Goal: Entertainment & Leisure: Consume media (video, audio)

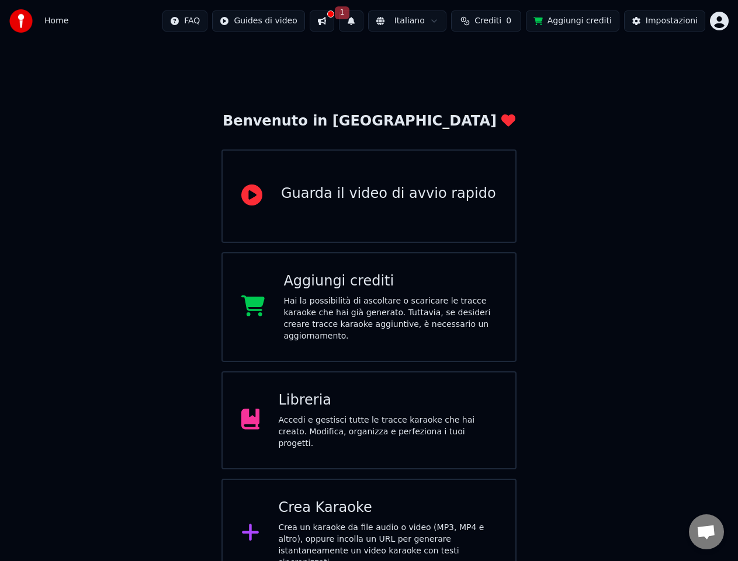
click at [299, 404] on div "Libreria Accedi e gestisci tutte le tracce karaoke che hai creato. Modifica, or…" at bounding box center [387, 420] width 218 height 58
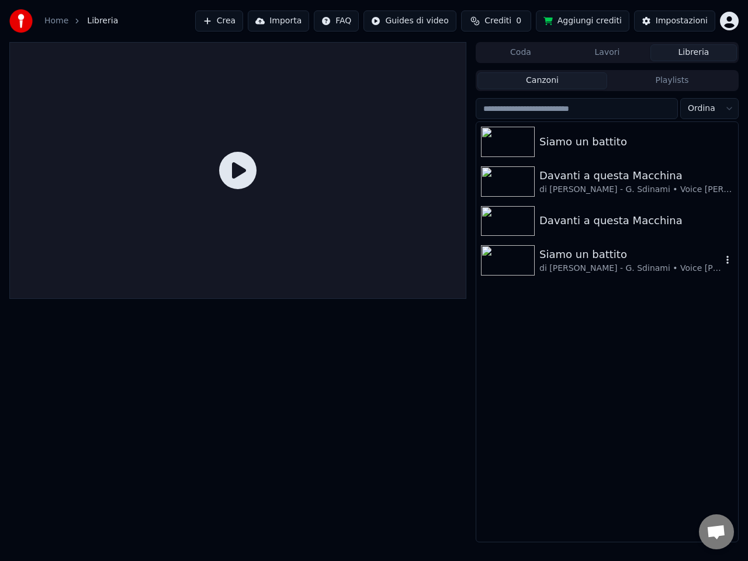
click at [578, 266] on div "di [PERSON_NAME] - G. Sdinami • Voice [PERSON_NAME]" at bounding box center [630, 269] width 182 height 12
click at [578, 266] on div "Siamo un battito di [PERSON_NAME] - G. Sdinami • Voice [PERSON_NAME]" at bounding box center [630, 260] width 182 height 28
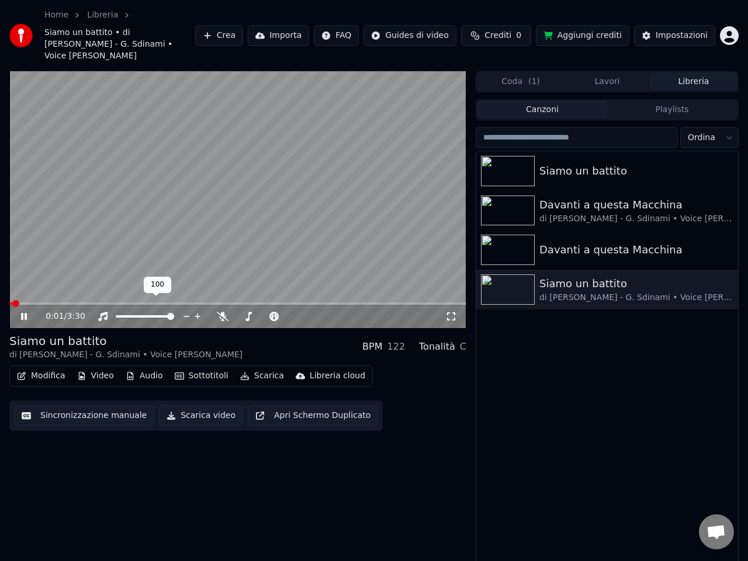
click at [195, 311] on icon at bounding box center [197, 317] width 11 height 12
click at [248, 312] on icon at bounding box center [248, 316] width 12 height 9
click at [290, 313] on span at bounding box center [290, 316] width 7 height 7
click at [306, 283] on div "0 0" at bounding box center [302, 285] width 19 height 16
click at [247, 312] on icon at bounding box center [248, 316] width 12 height 9
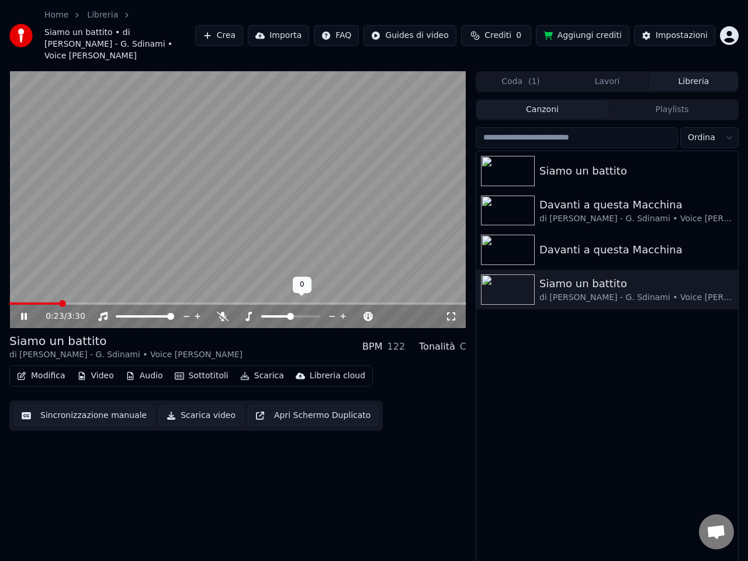
click at [247, 312] on icon at bounding box center [248, 316] width 12 height 9
click at [25, 313] on icon at bounding box center [24, 316] width 6 height 7
click at [253, 312] on icon at bounding box center [248, 316] width 12 height 9
click at [293, 313] on span at bounding box center [290, 316] width 7 height 7
click at [343, 311] on icon at bounding box center [343, 317] width 11 height 12
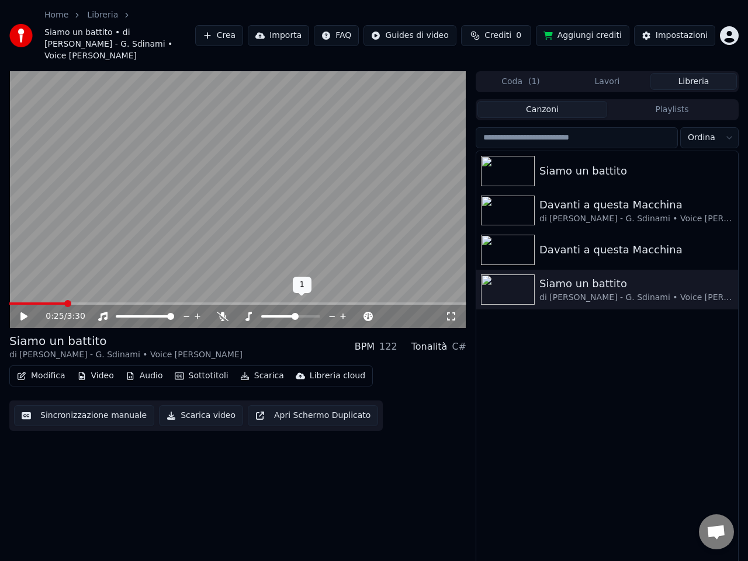
click at [343, 311] on icon at bounding box center [343, 317] width 11 height 12
click at [9, 300] on span at bounding box center [12, 303] width 7 height 7
click at [21, 312] on icon at bounding box center [23, 316] width 7 height 8
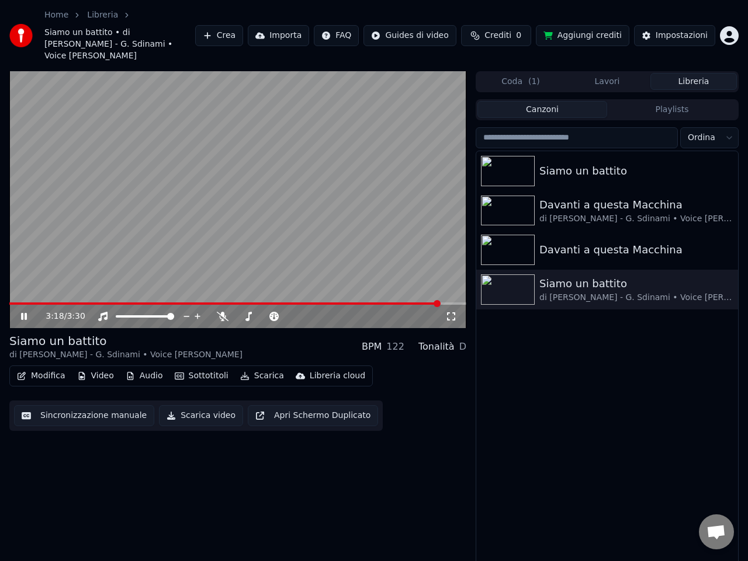
click at [25, 312] on icon at bounding box center [32, 316] width 27 height 9
